Goal: Information Seeking & Learning: Learn about a topic

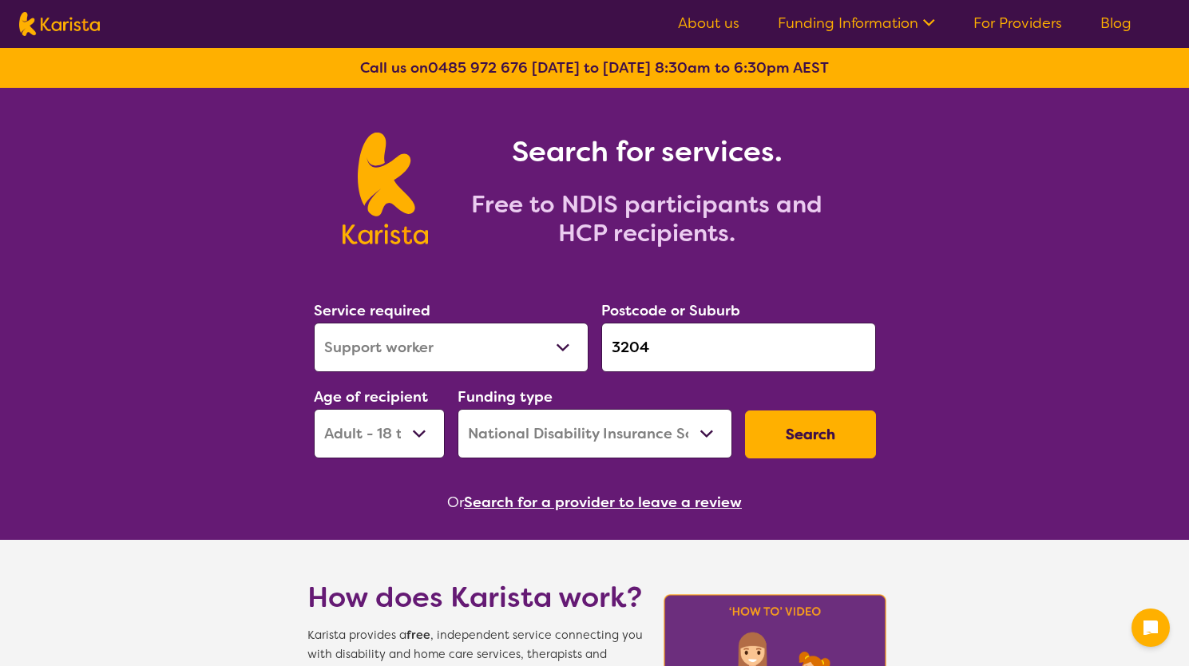
select select "Support worker"
select select "AD"
select select "NDIS"
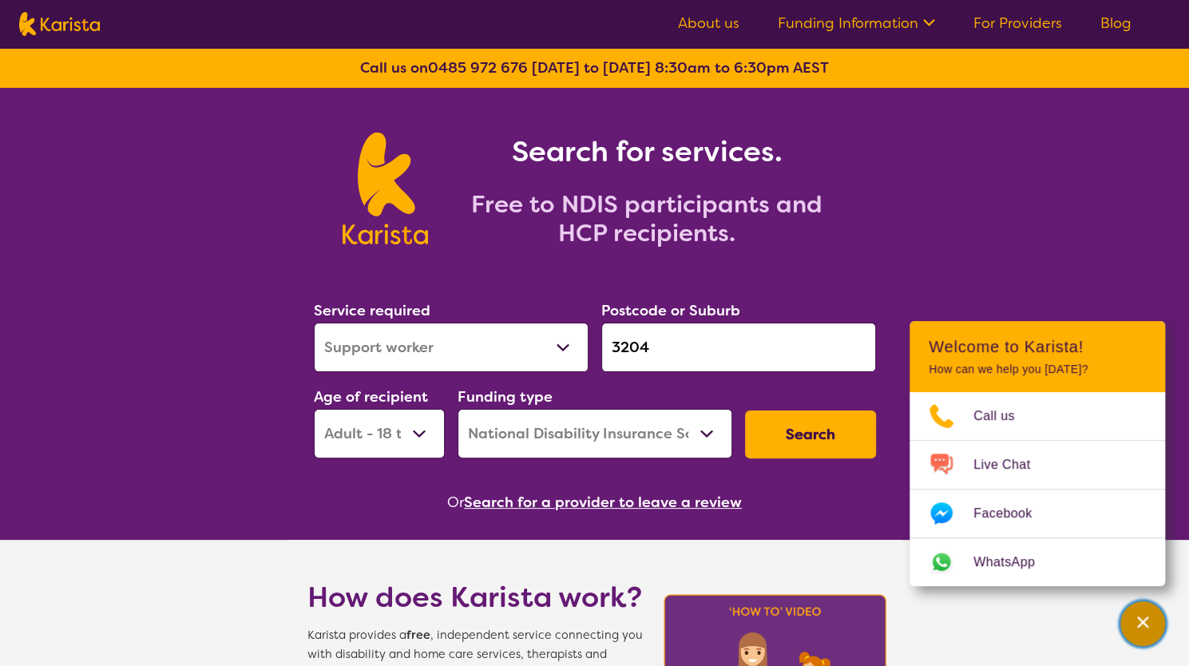
click at [1124, 620] on button "Channel Menu" at bounding box center [1142, 623] width 45 height 45
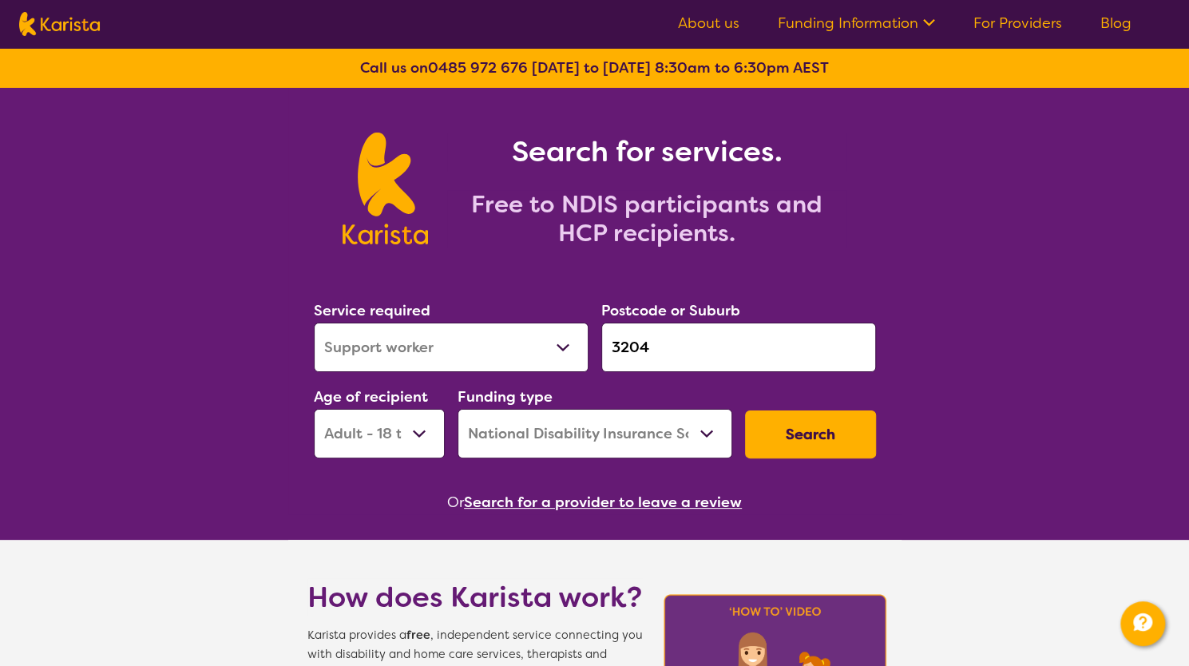
drag, startPoint x: 733, startPoint y: 0, endPoint x: 1074, endPoint y: 158, distance: 375.7
click at [1077, 162] on div "Search for services. Free to NDIS participants and HCP recipients." at bounding box center [594, 171] width 1189 height 166
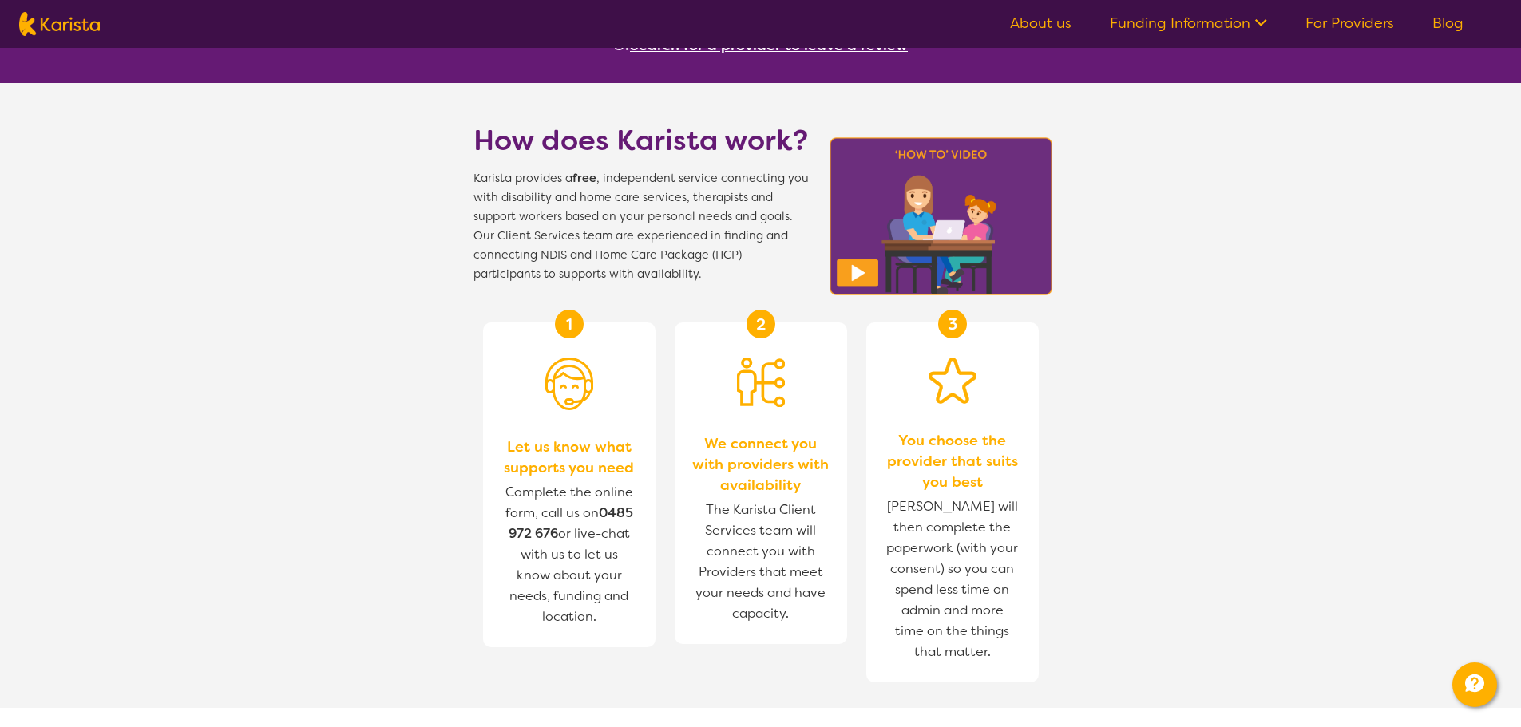
scroll to position [429, 0]
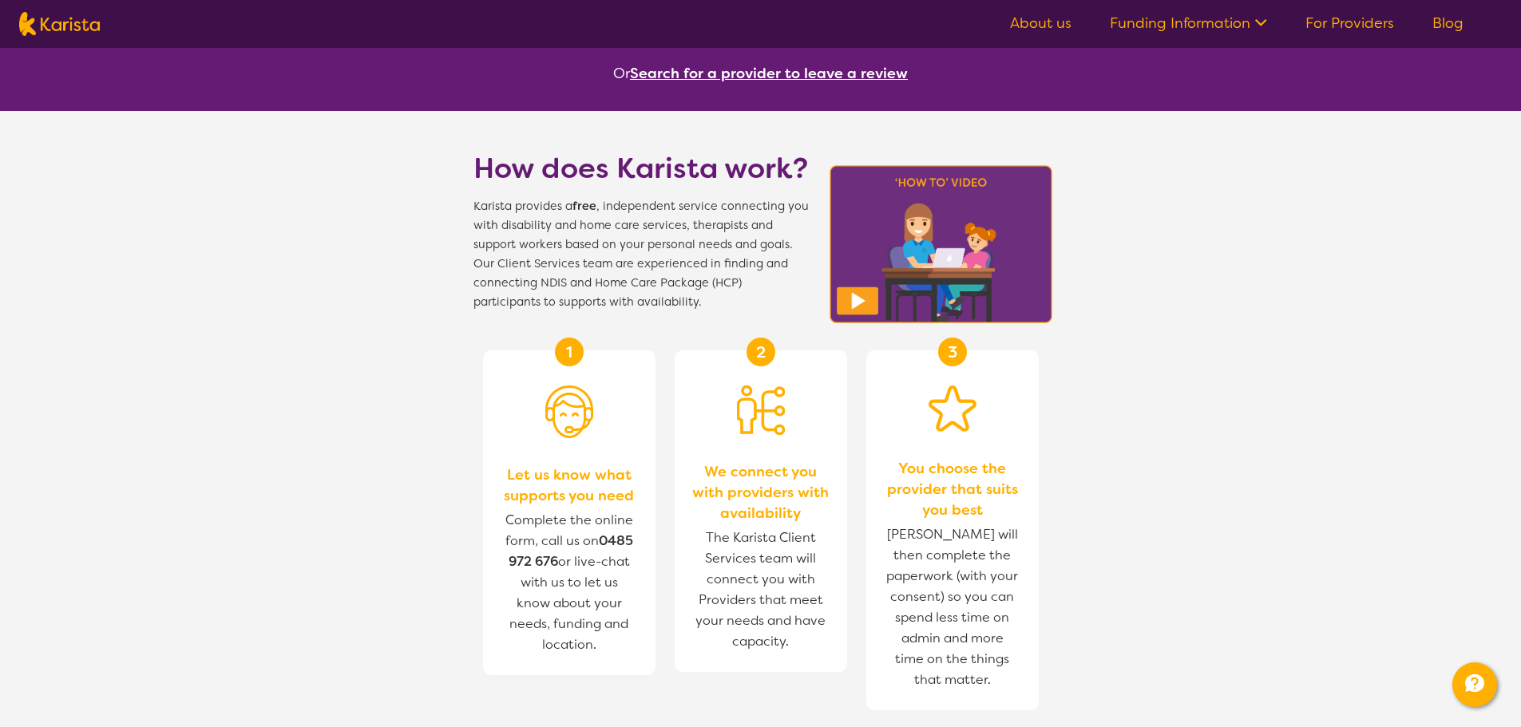
click at [1045, 23] on link "About us" at bounding box center [1040, 23] width 61 height 19
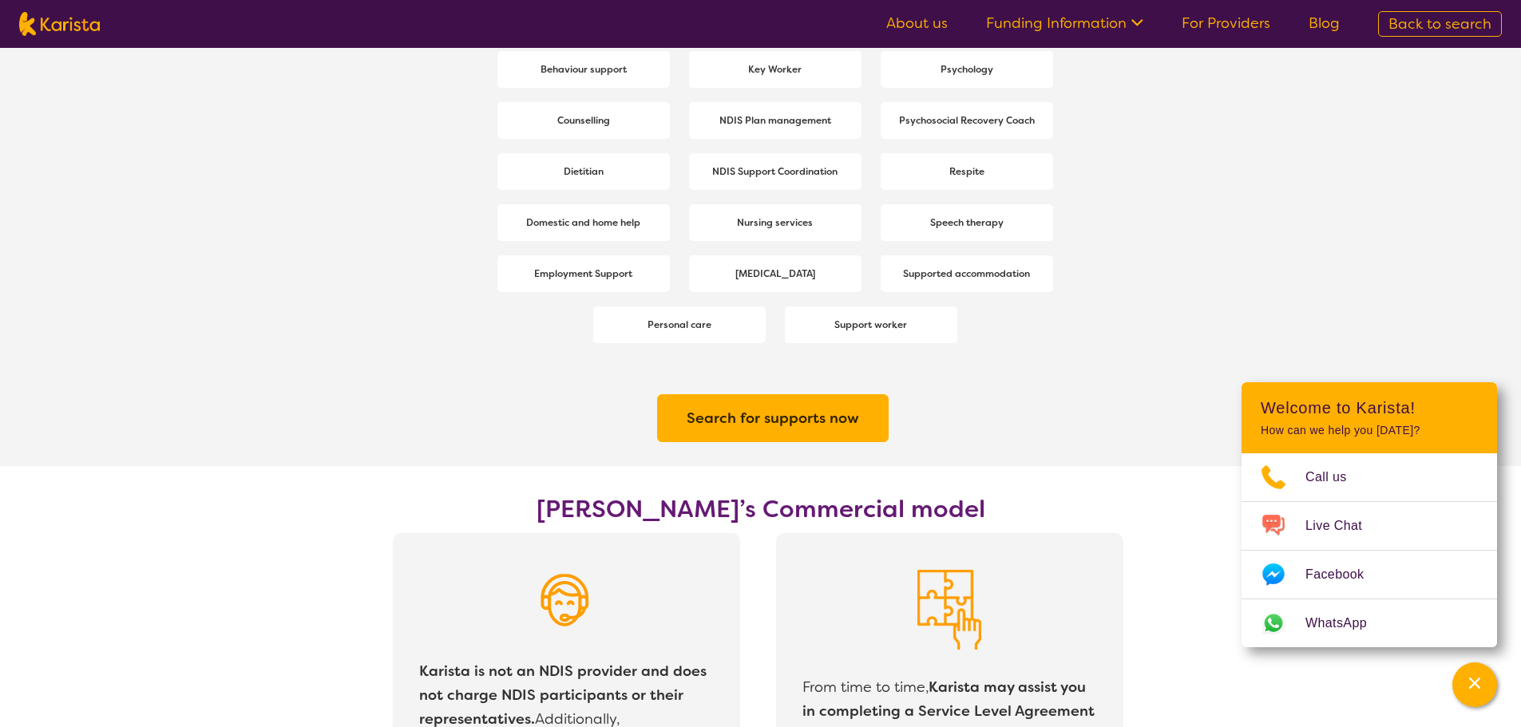
scroll to position [2235, 0]
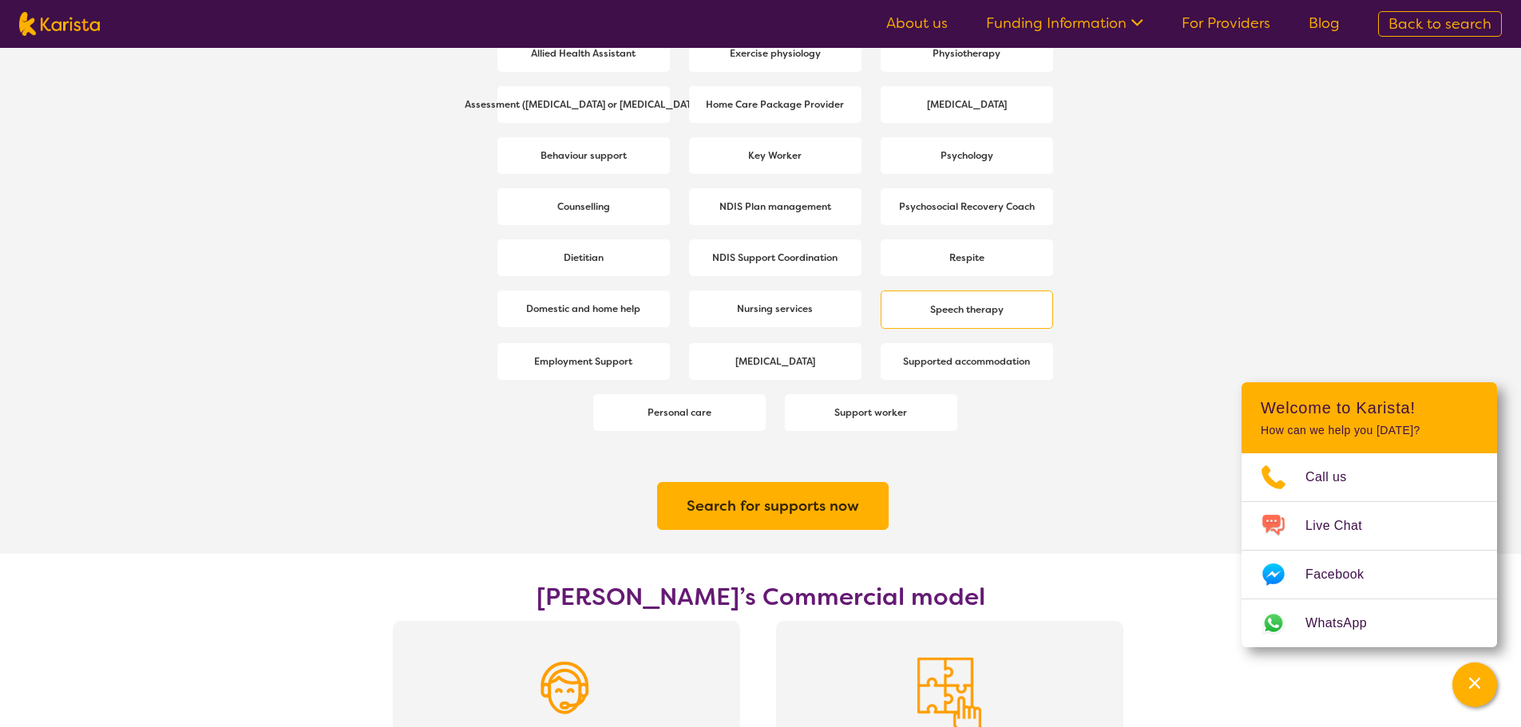
click at [998, 323] on span "Speech therapy" at bounding box center [966, 309] width 81 height 29
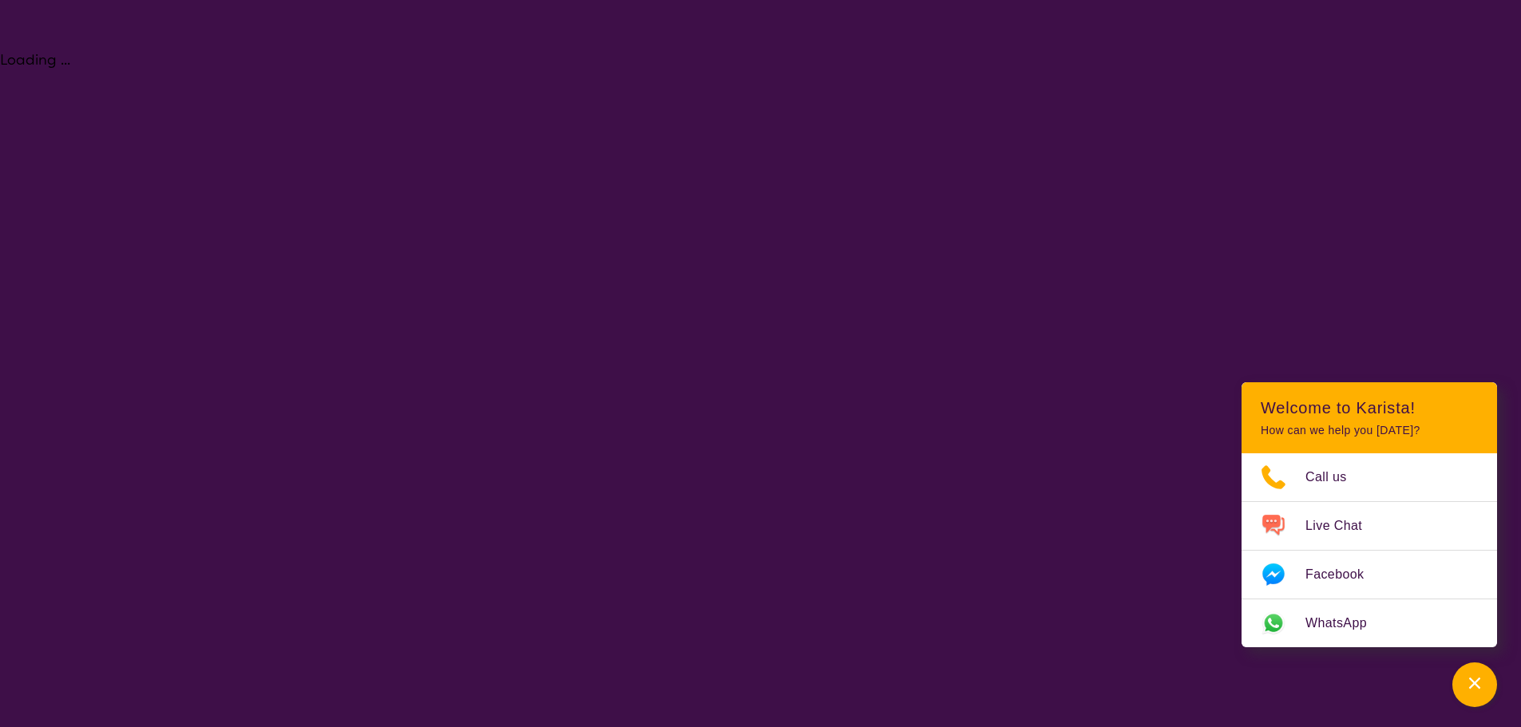
select select "Speech therapy"
select select "AD"
select select "NDIS"
select select "Speech therapy"
select select "AD"
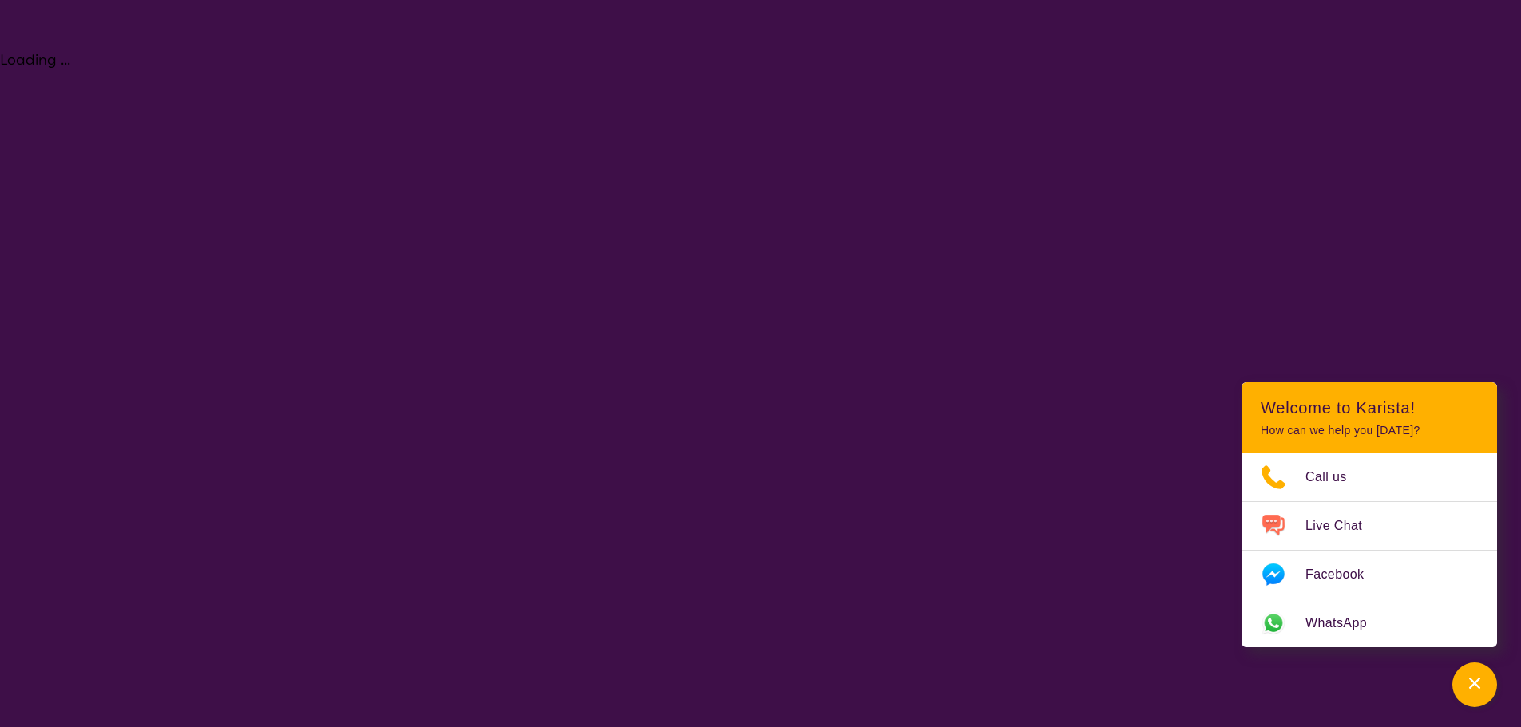
select select "NDIS"
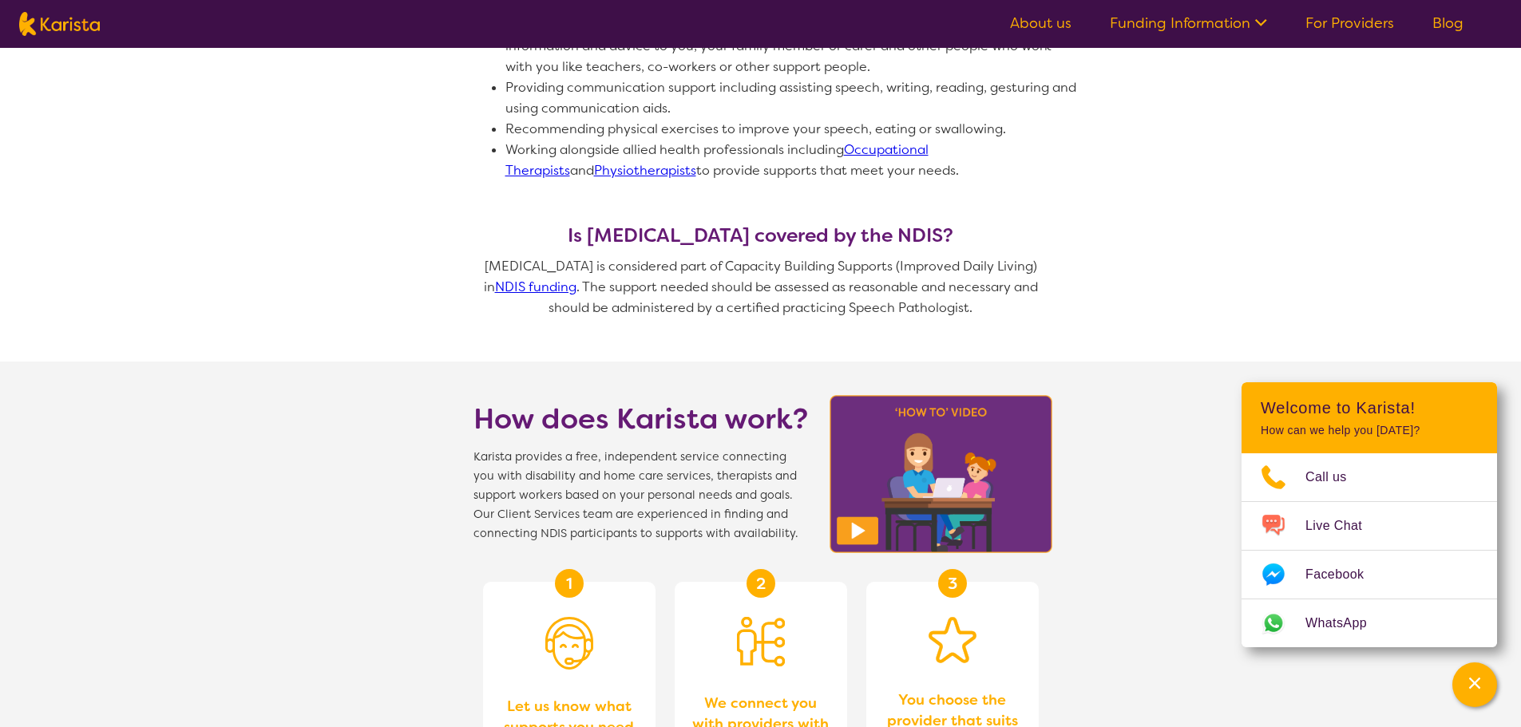
scroll to position [1117, 0]
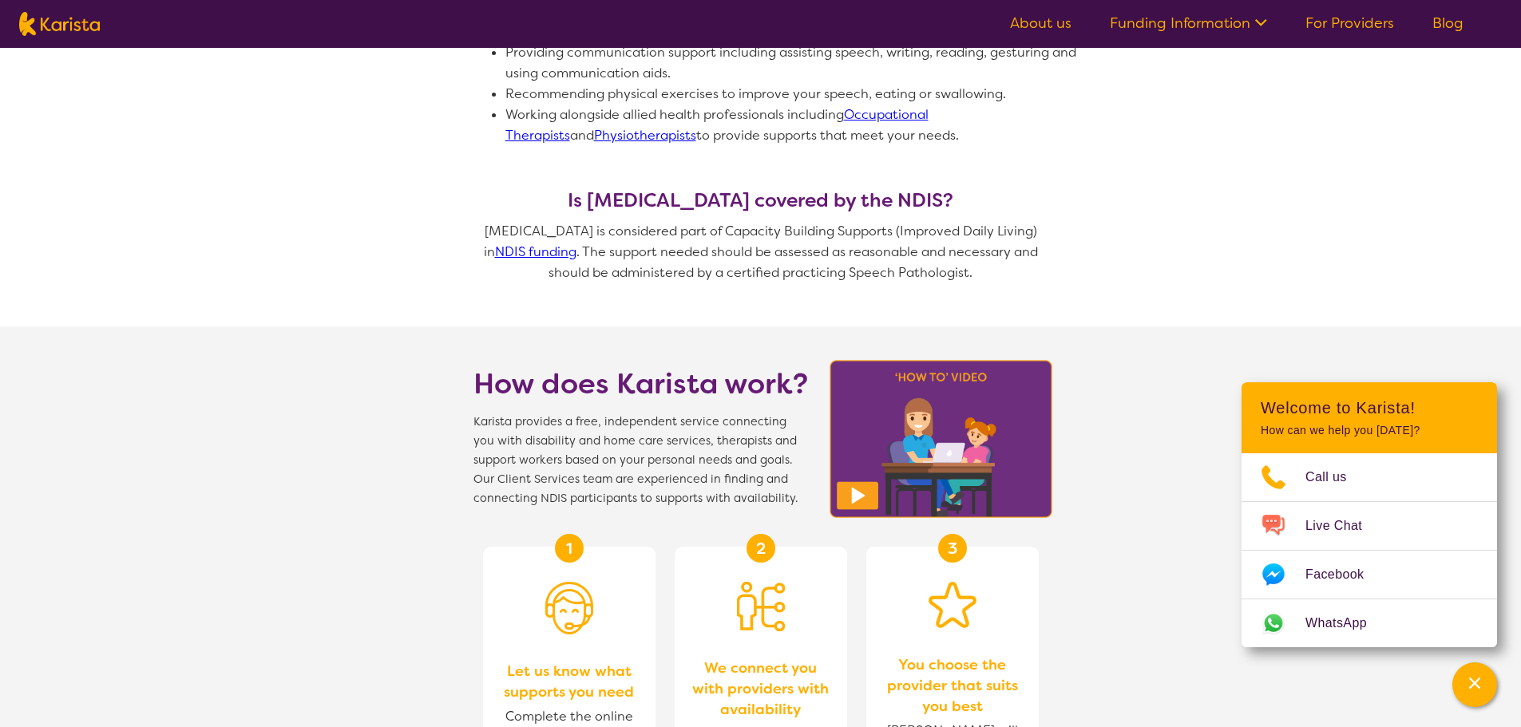
click at [869, 476] on img at bounding box center [941, 439] width 233 height 168
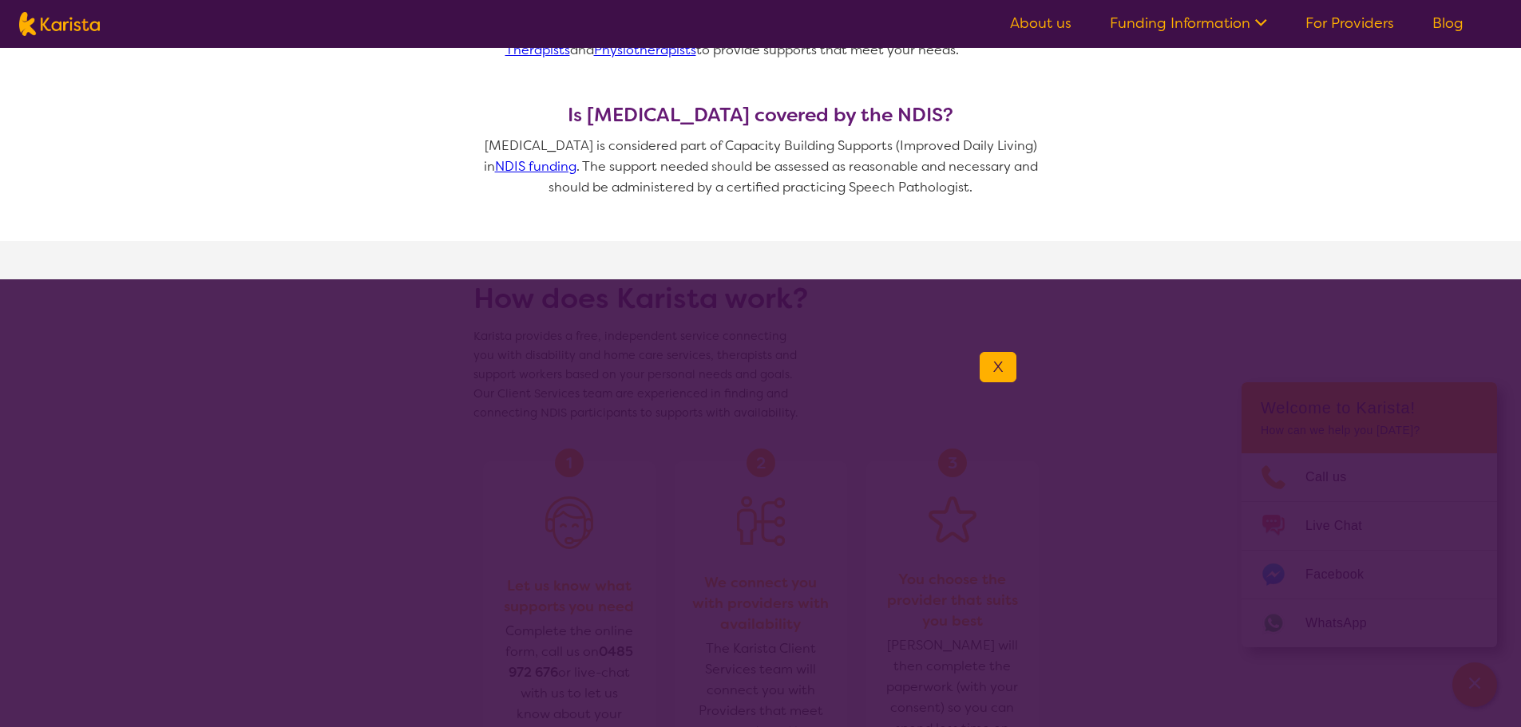
scroll to position [1357, 0]
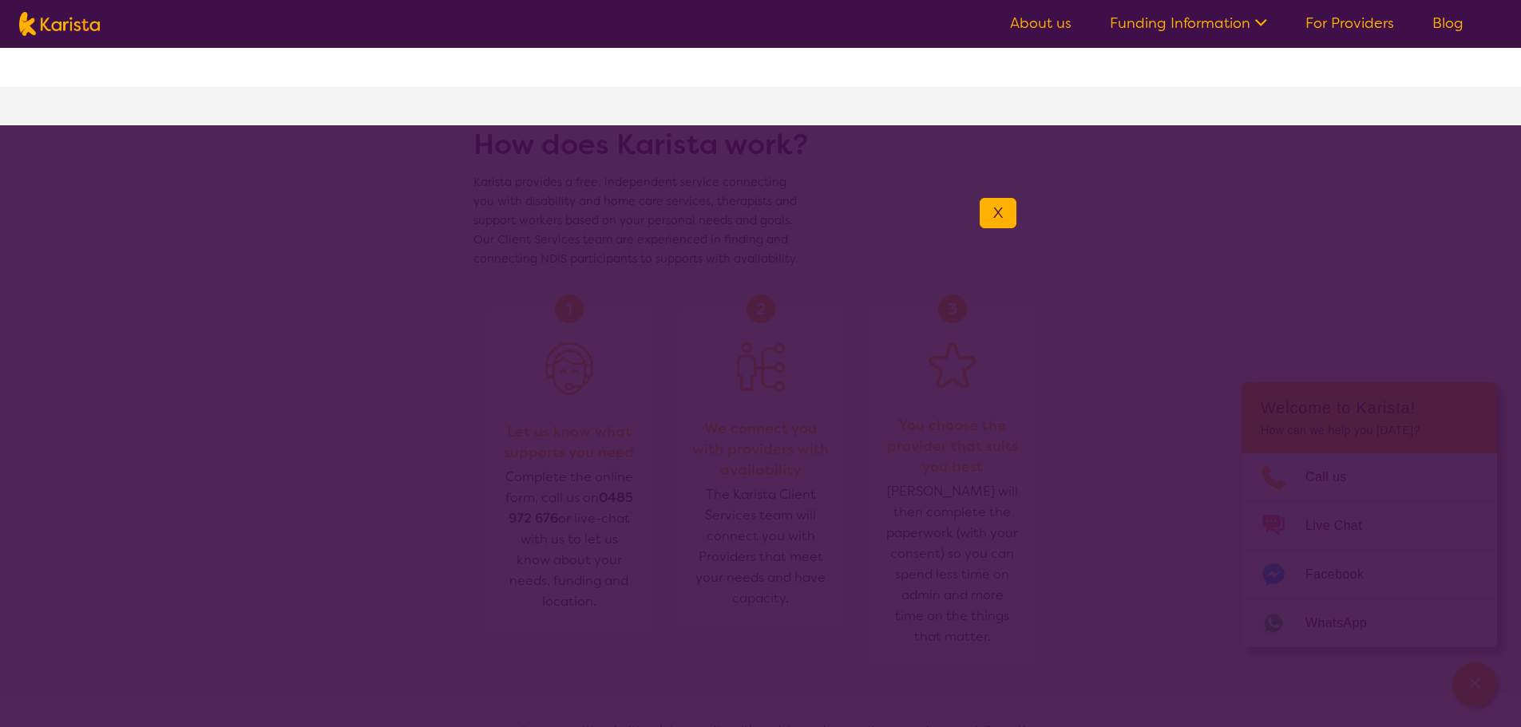
click at [983, 206] on button "X" at bounding box center [997, 213] width 37 height 30
